Goal: Register for event/course

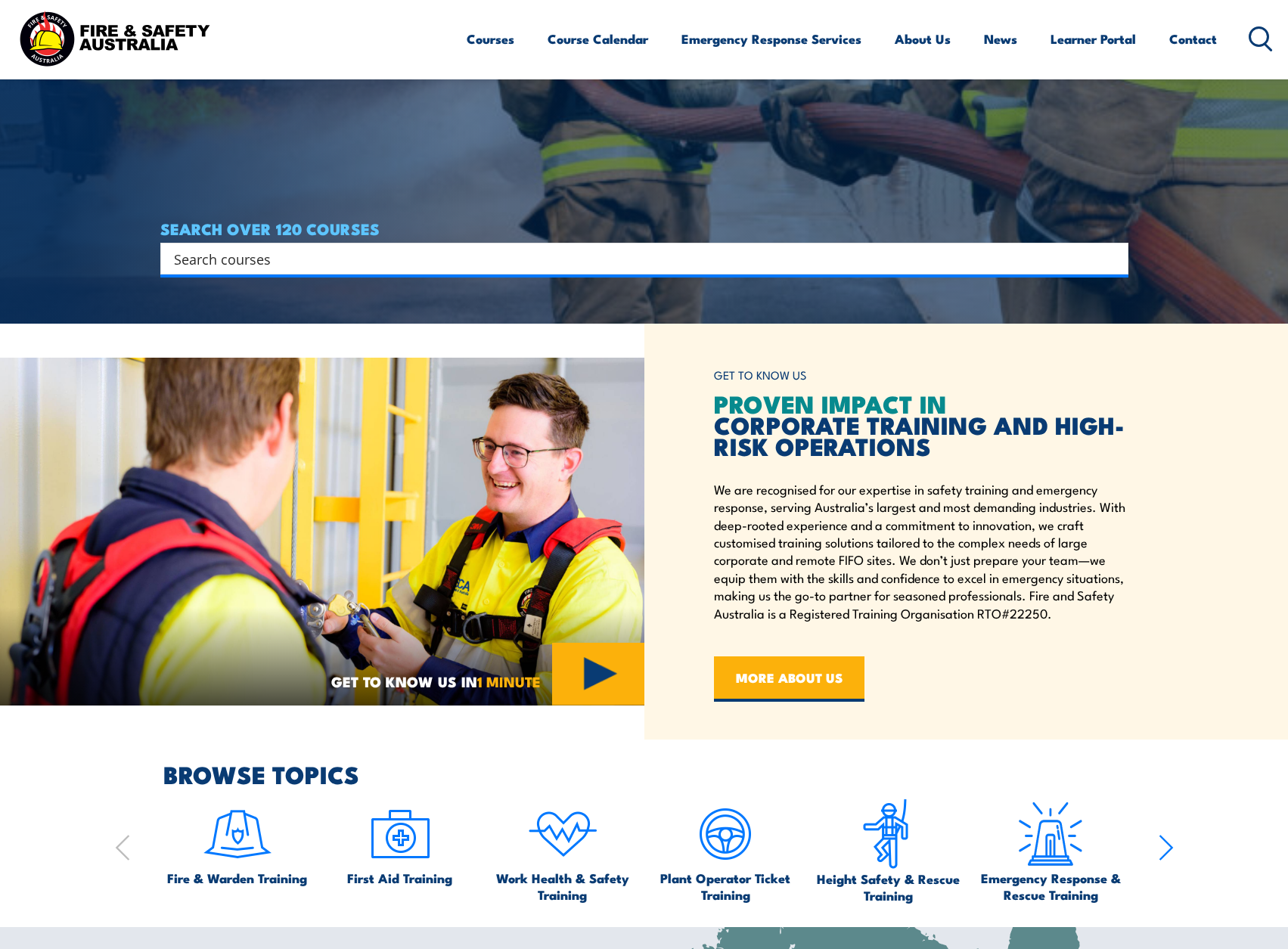
scroll to position [302, 0]
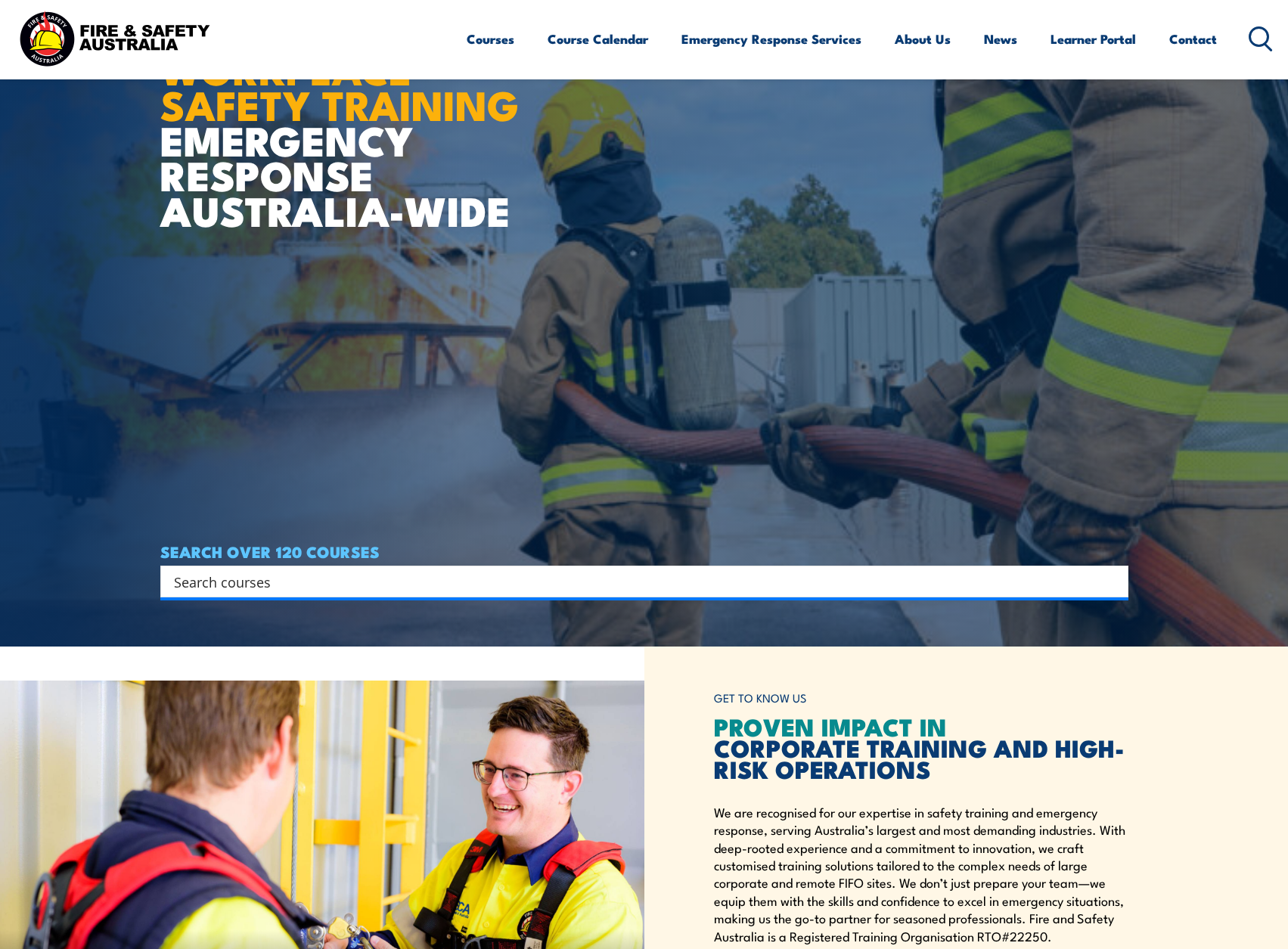
click at [298, 570] on input "Search input" at bounding box center [634, 581] width 921 height 23
type input "HSR"
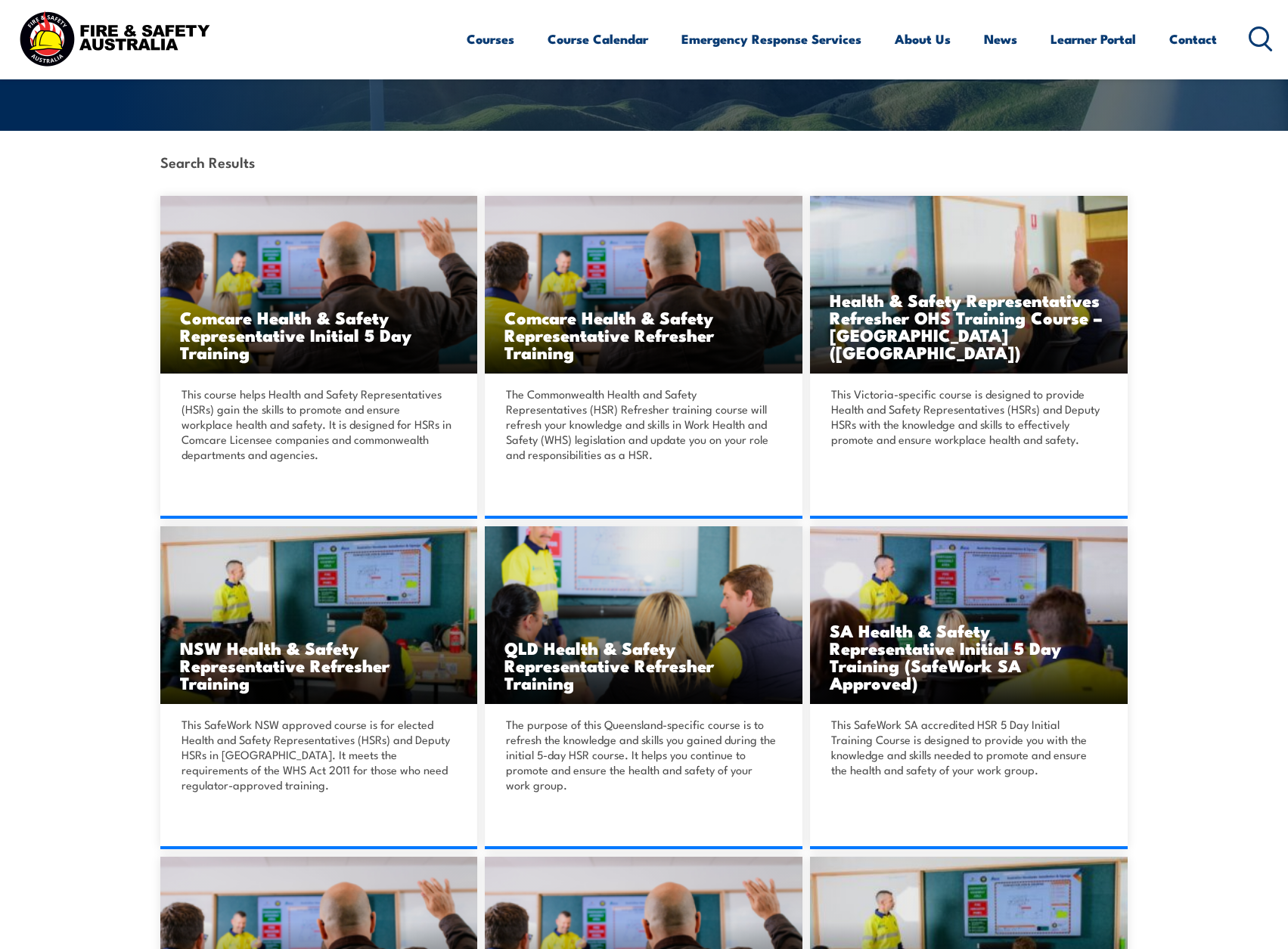
scroll to position [907, 0]
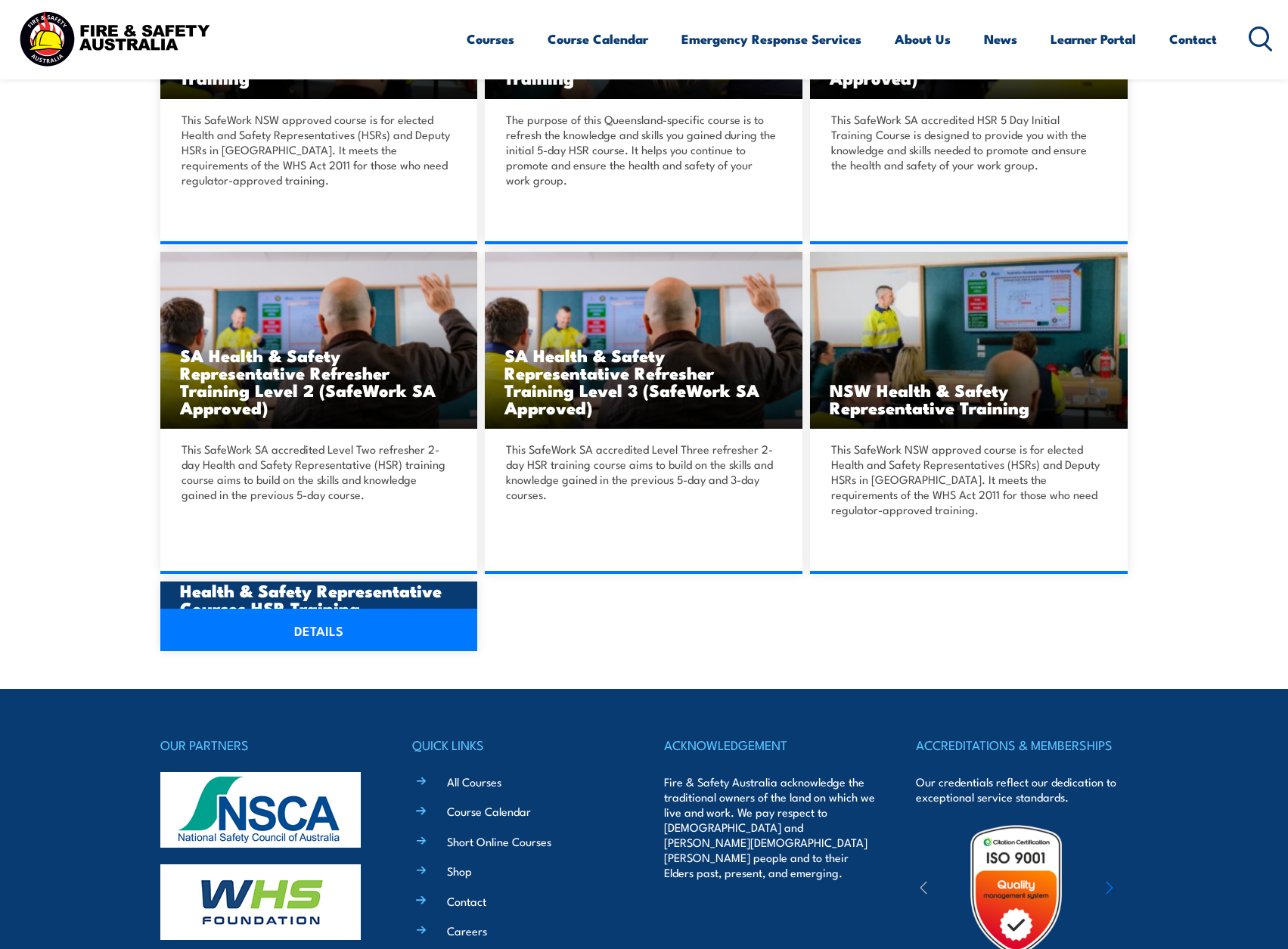
click at [318, 622] on link "DETAILS" at bounding box center [319, 630] width 318 height 42
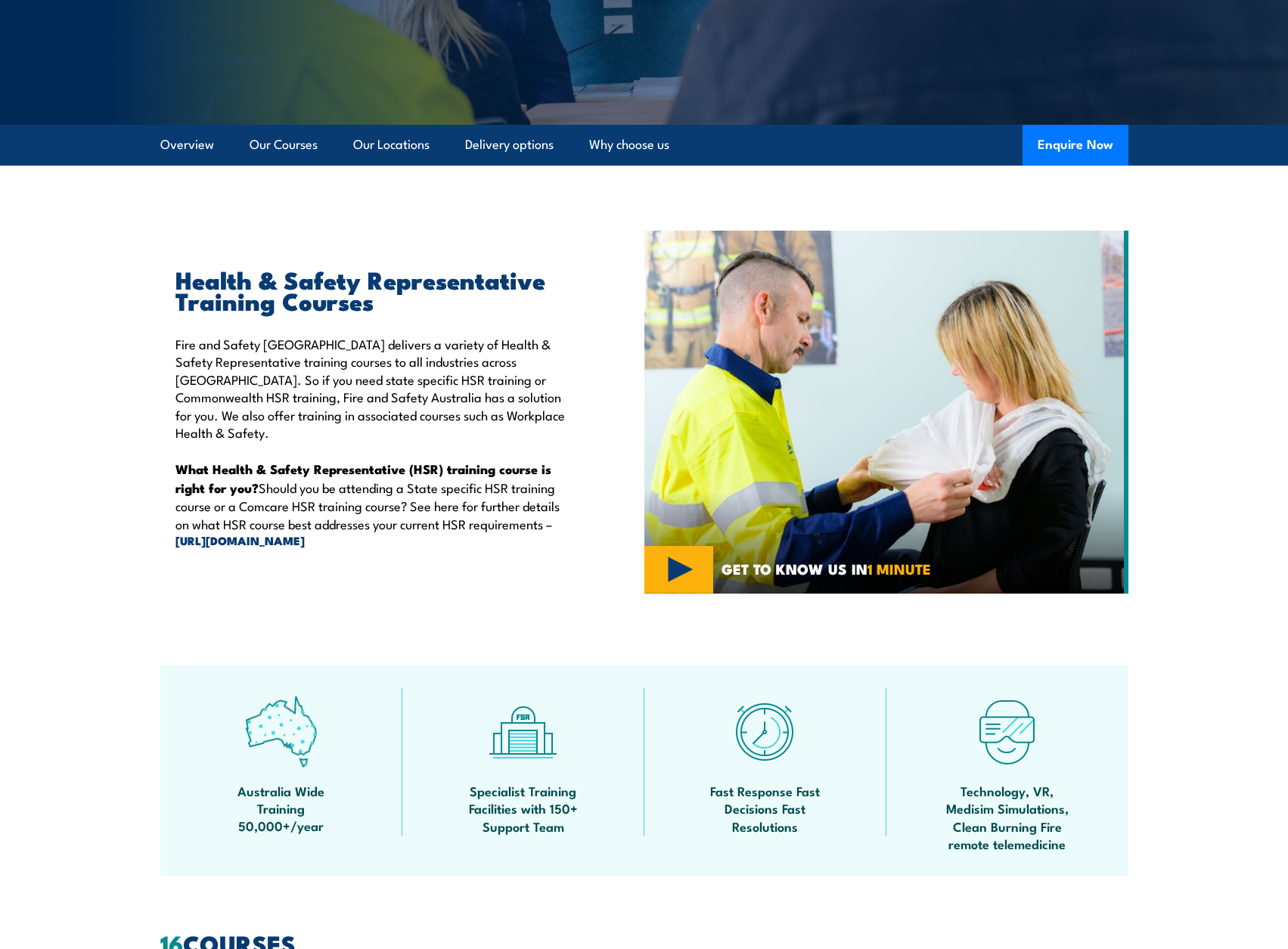
scroll to position [302, 0]
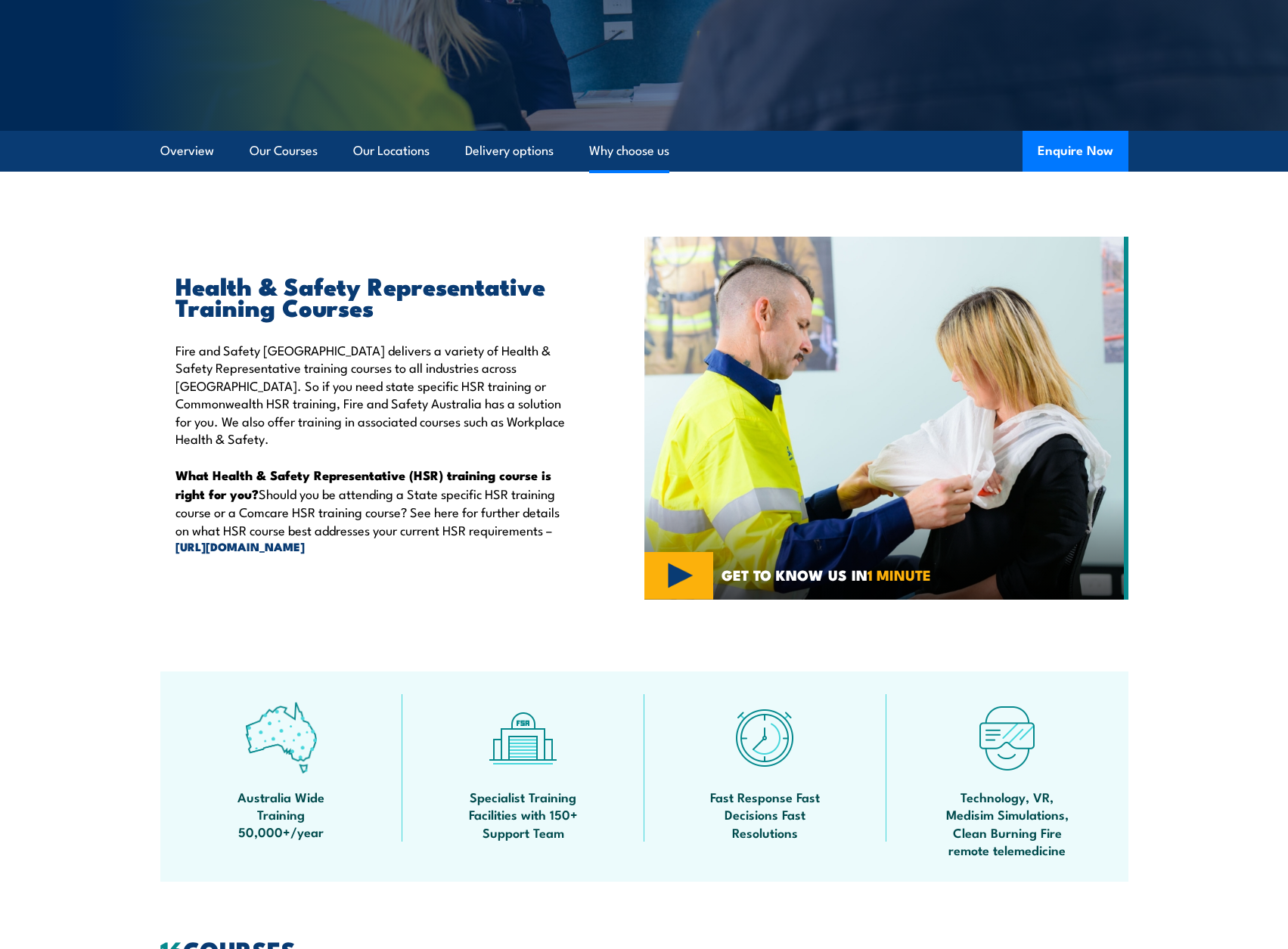
click at [642, 150] on link "Why choose us" at bounding box center [630, 151] width 81 height 40
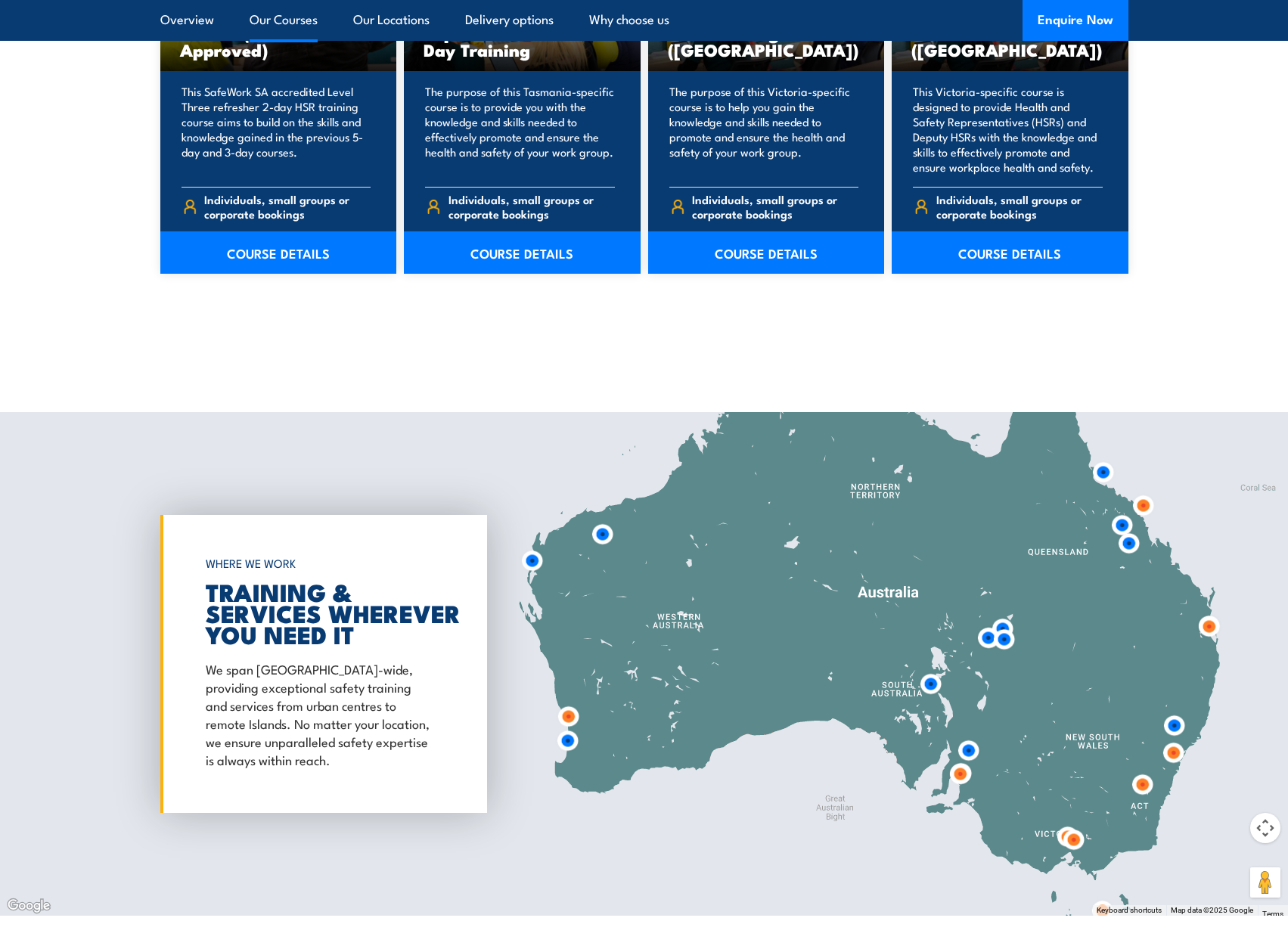
scroll to position [2354, 0]
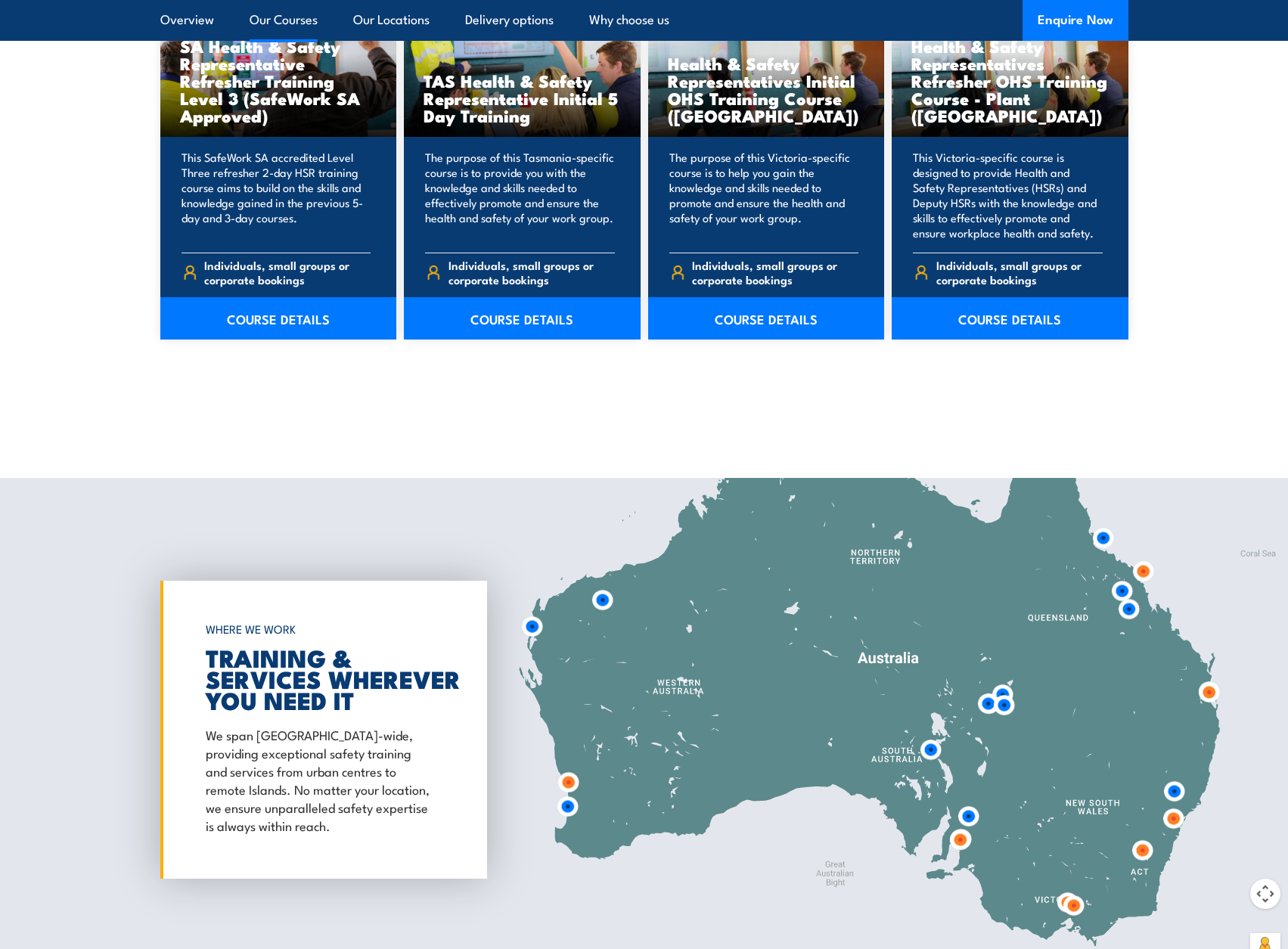
click at [1141, 847] on img at bounding box center [1142, 850] width 40 height 40
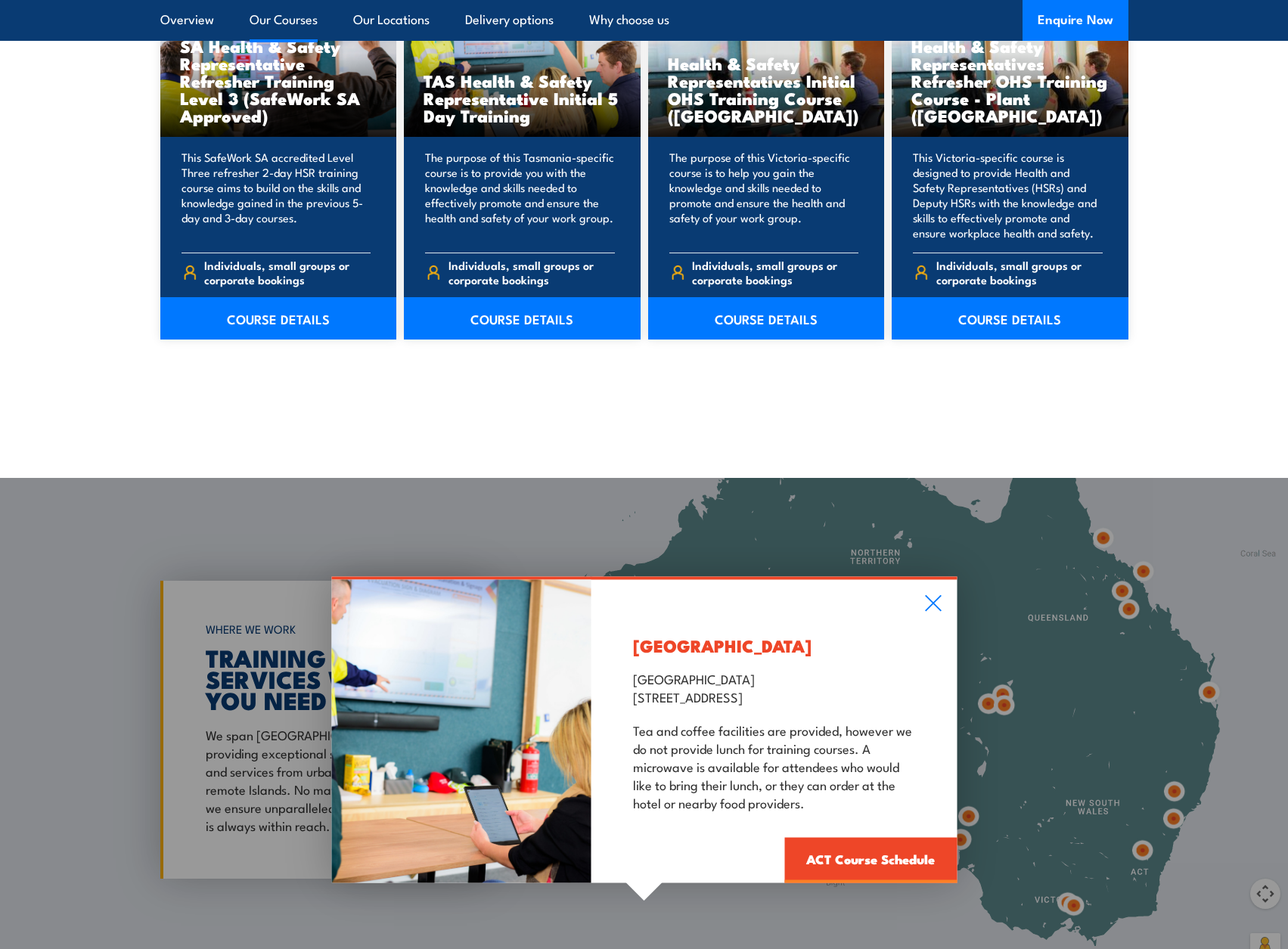
scroll to position [2656, 0]
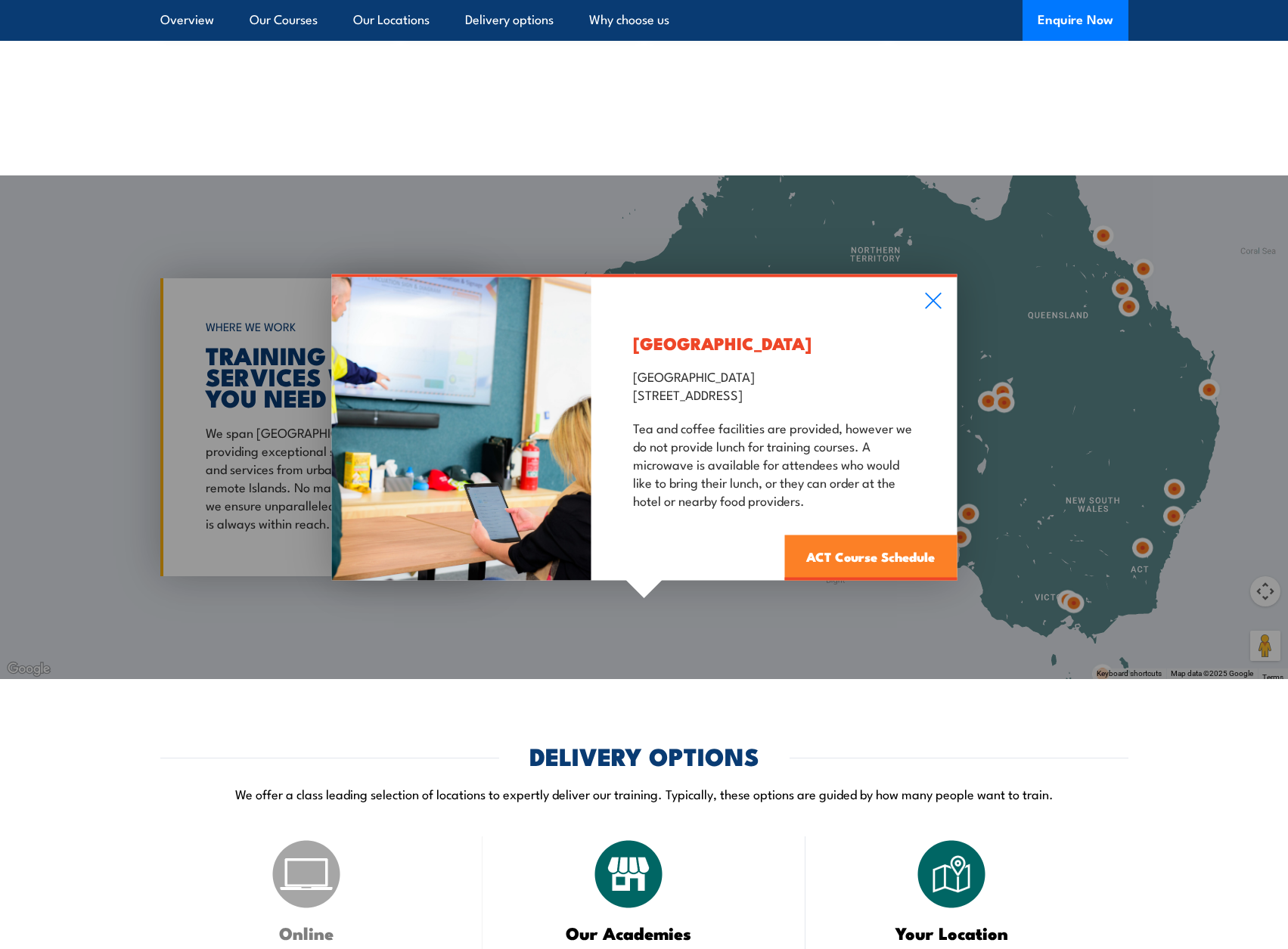
click at [906, 549] on link "ACT Course Schedule" at bounding box center [871, 558] width 172 height 46
